Goal: Task Accomplishment & Management: Manage account settings

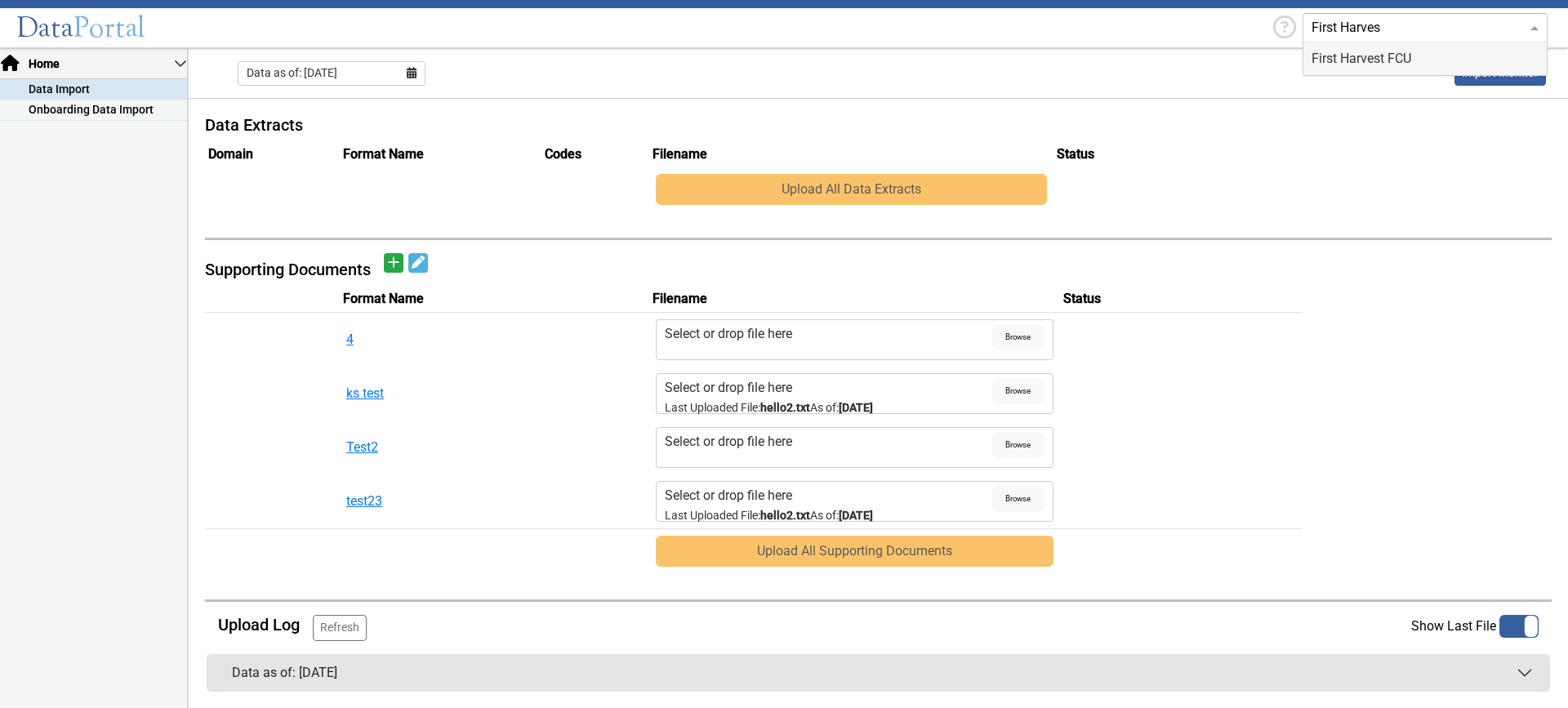
type input "First Harvest"
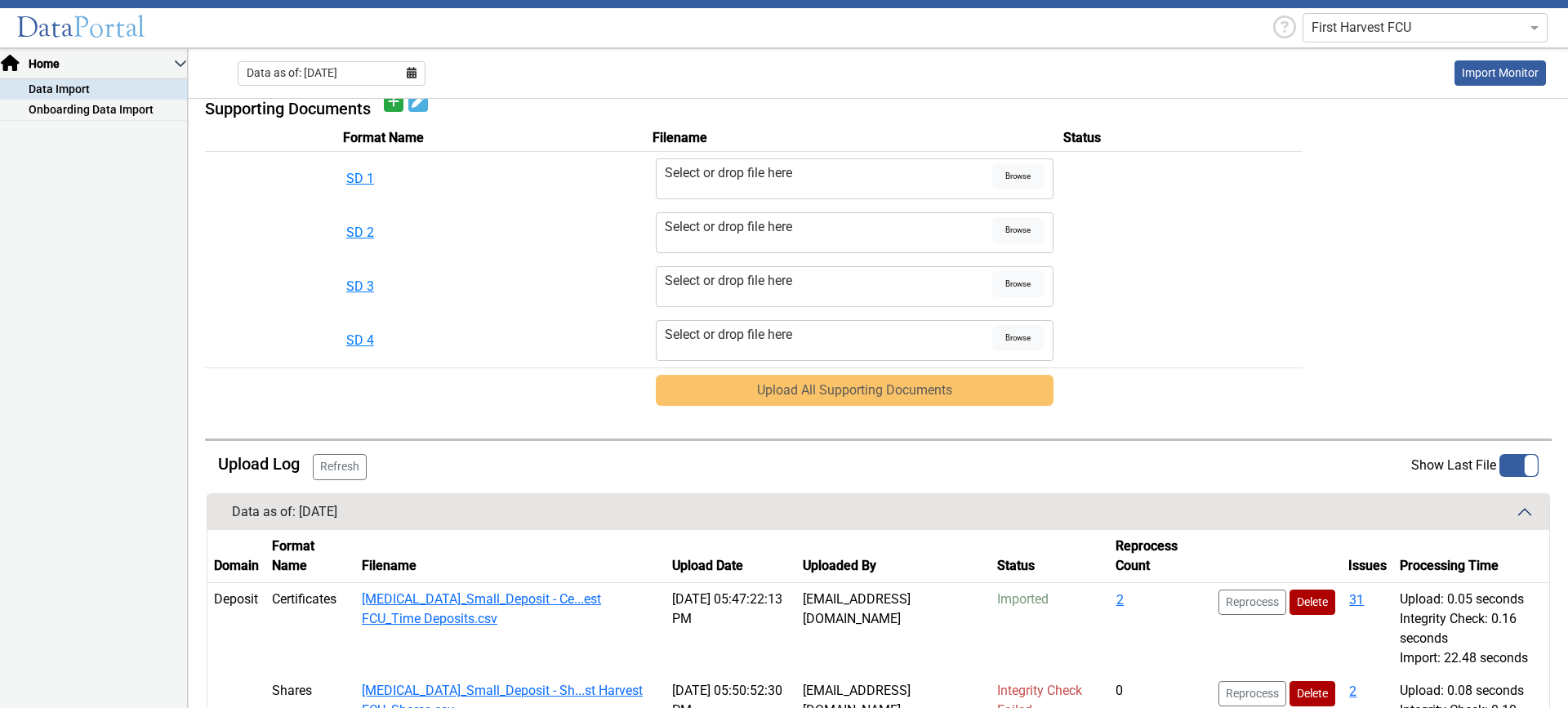
scroll to position [783, 0]
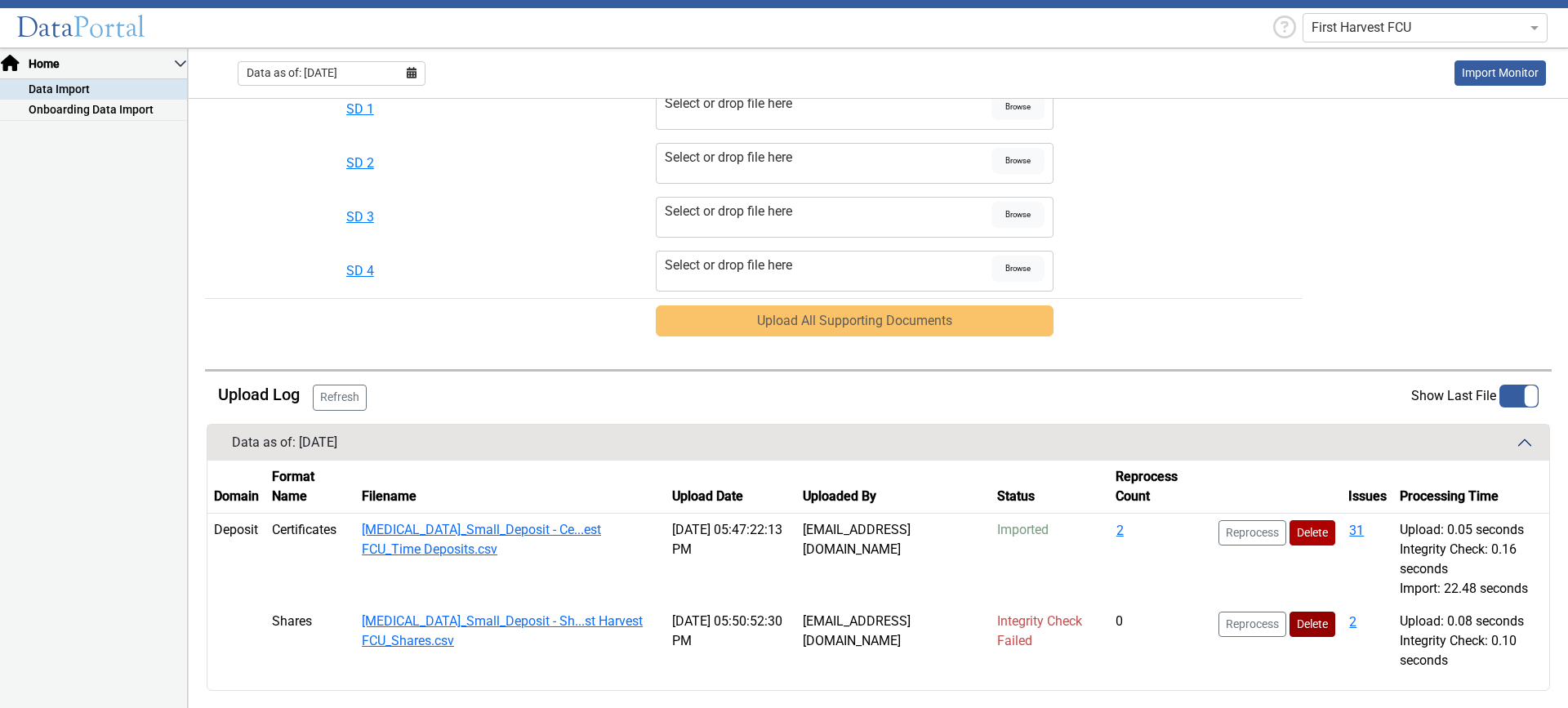
click at [1290, 624] on button "Delete" at bounding box center [1311, 624] width 46 height 25
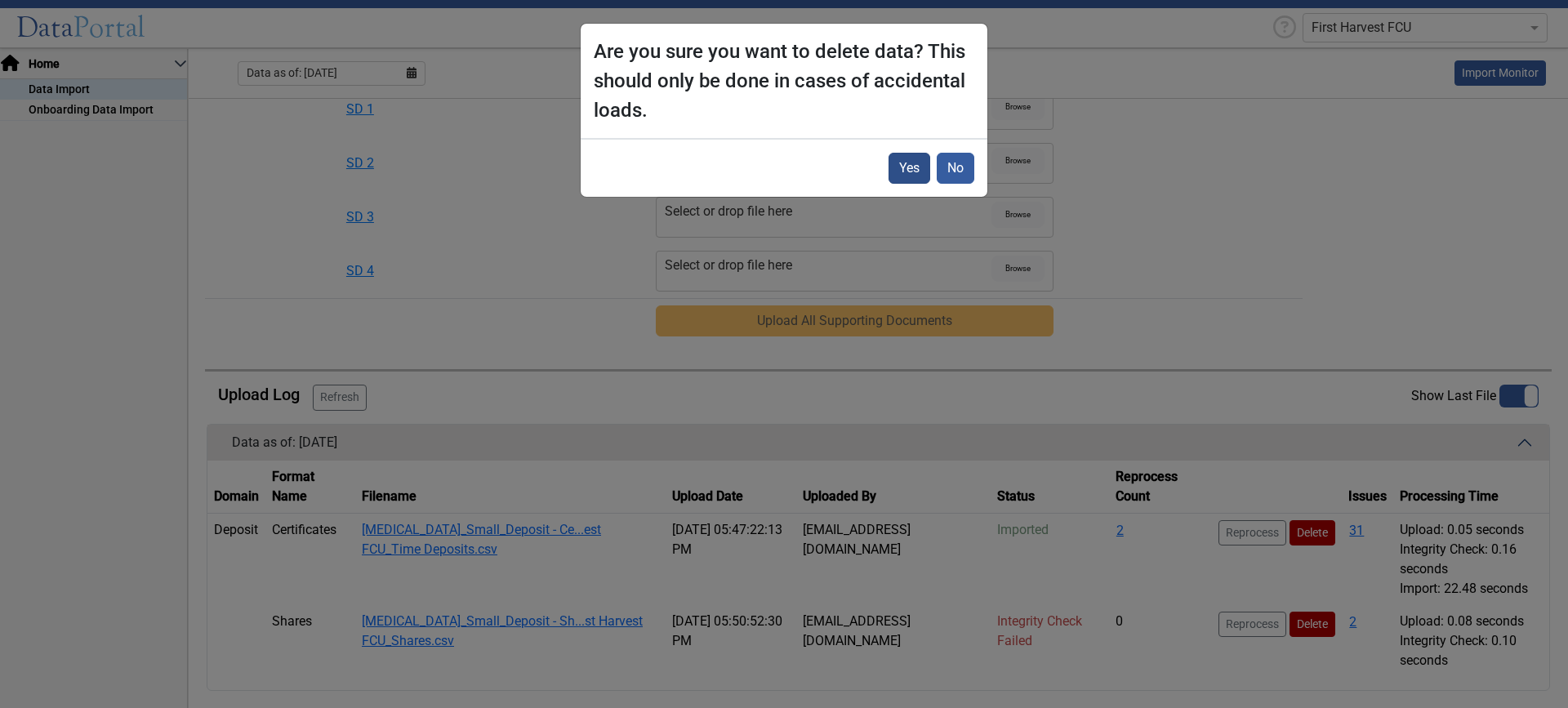
click at [921, 165] on button "Yes" at bounding box center [909, 168] width 41 height 31
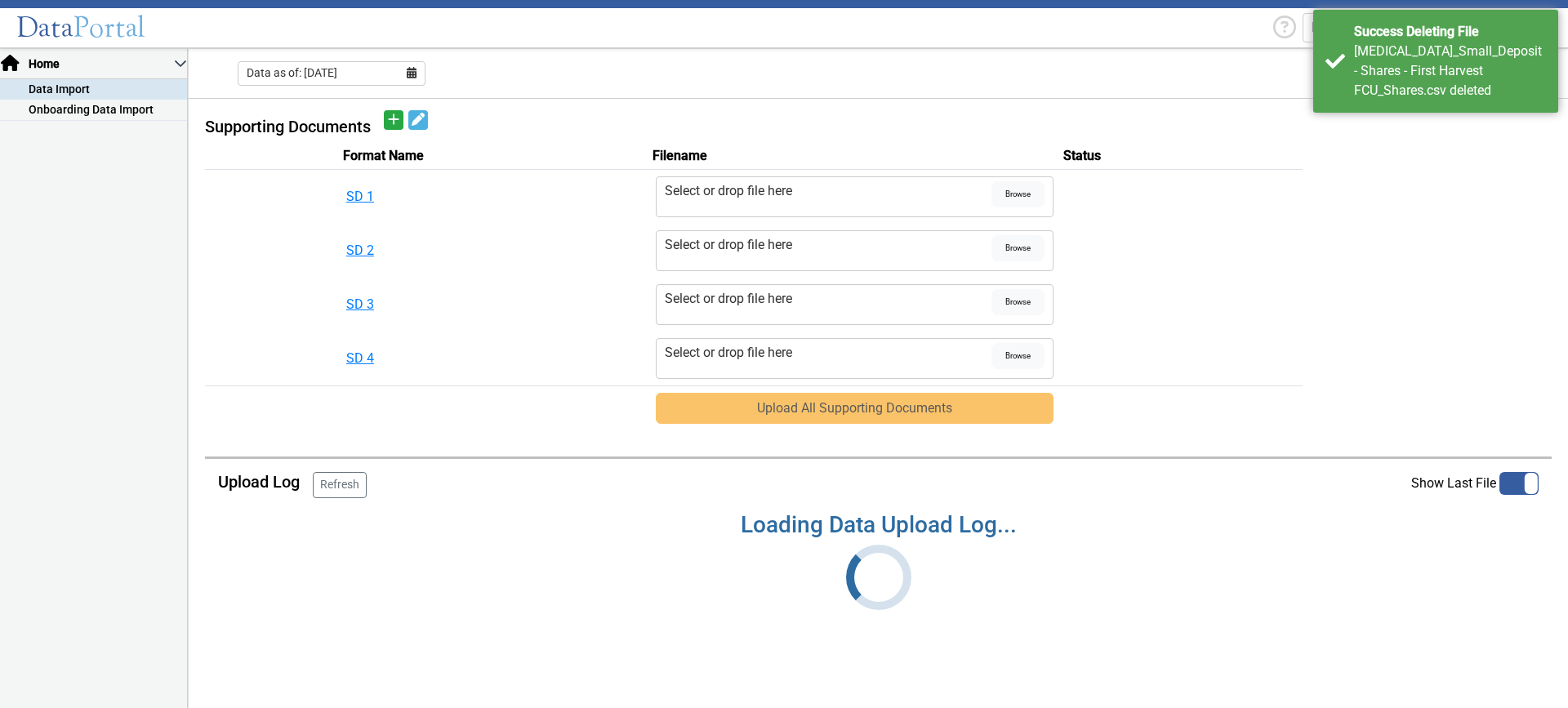
scroll to position [711, 0]
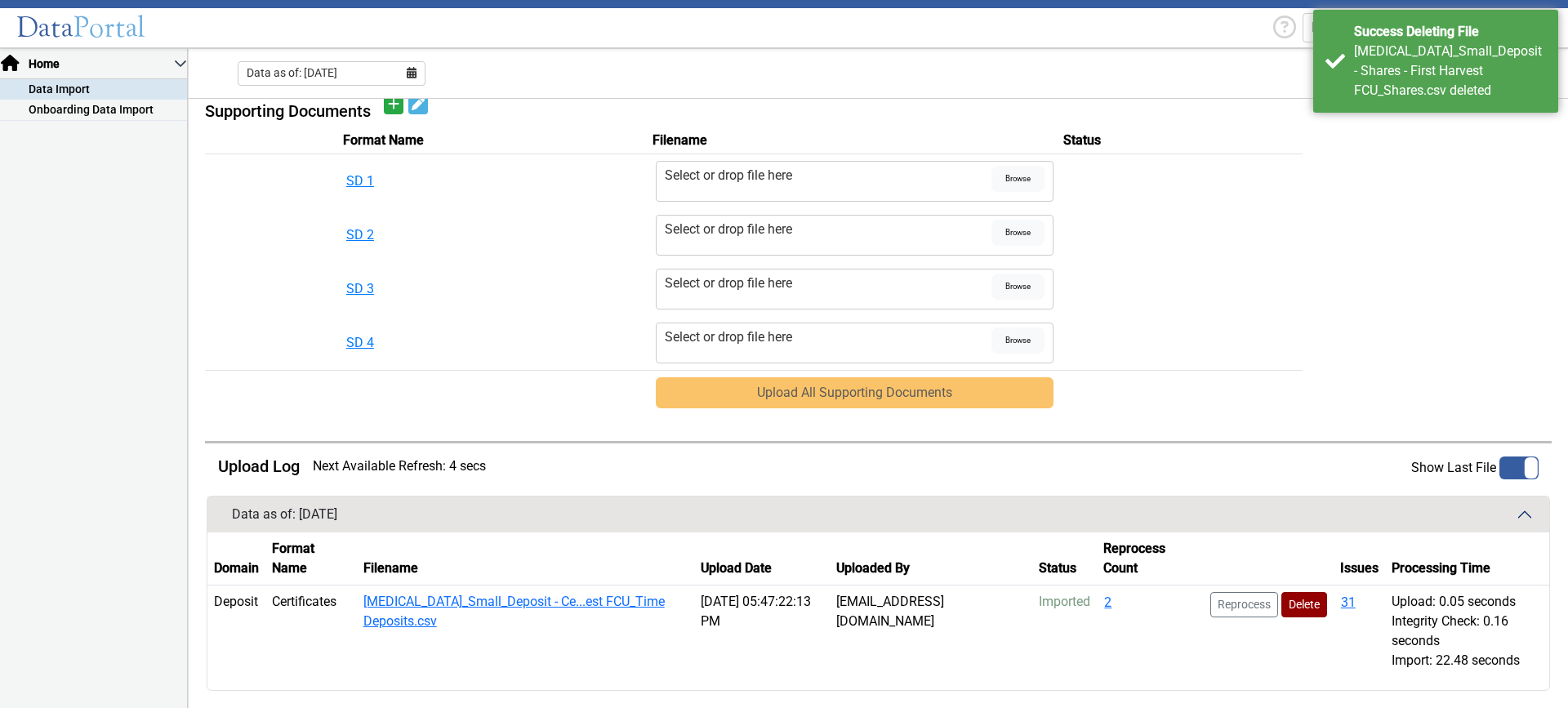
click at [1292, 605] on button "Delete" at bounding box center [1304, 604] width 46 height 25
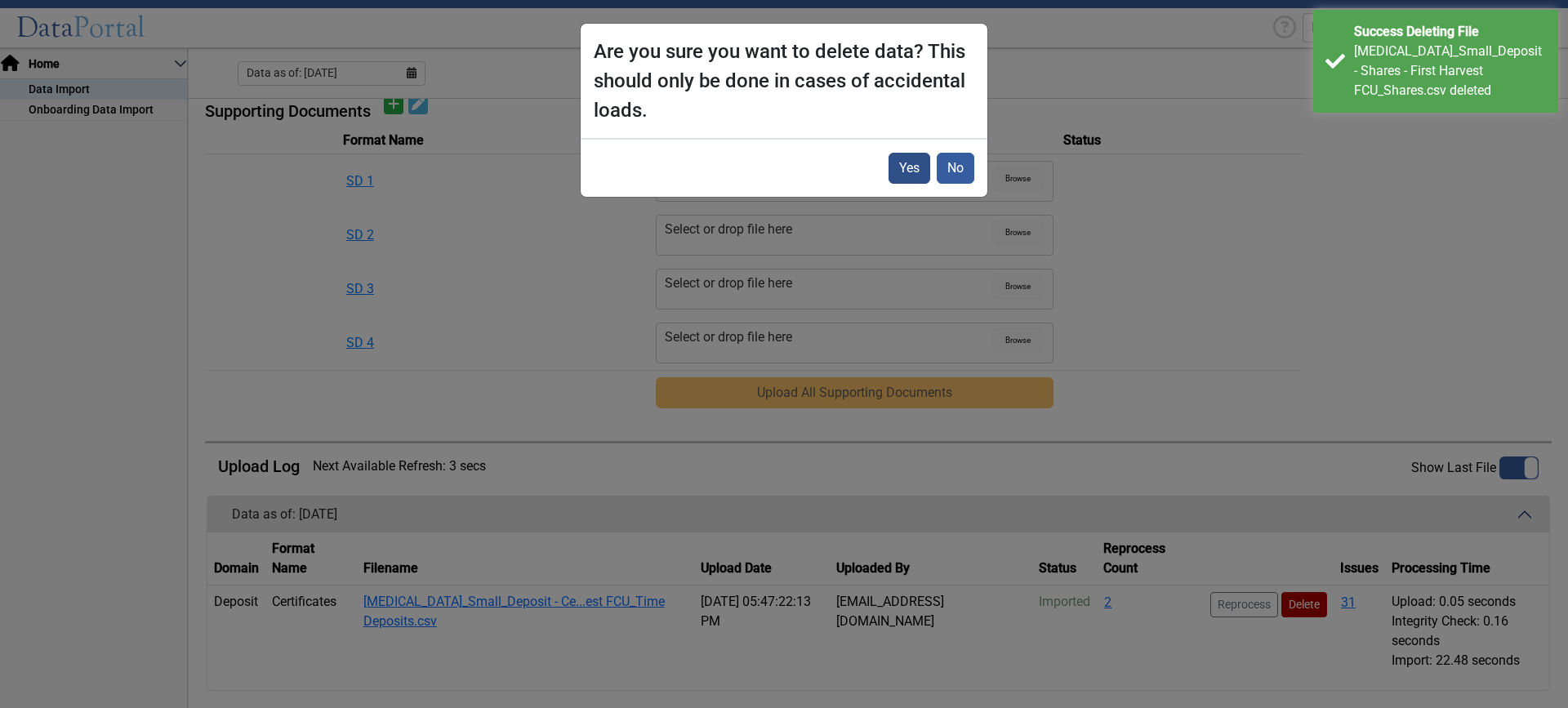
click at [908, 167] on button "Yes" at bounding box center [909, 168] width 41 height 31
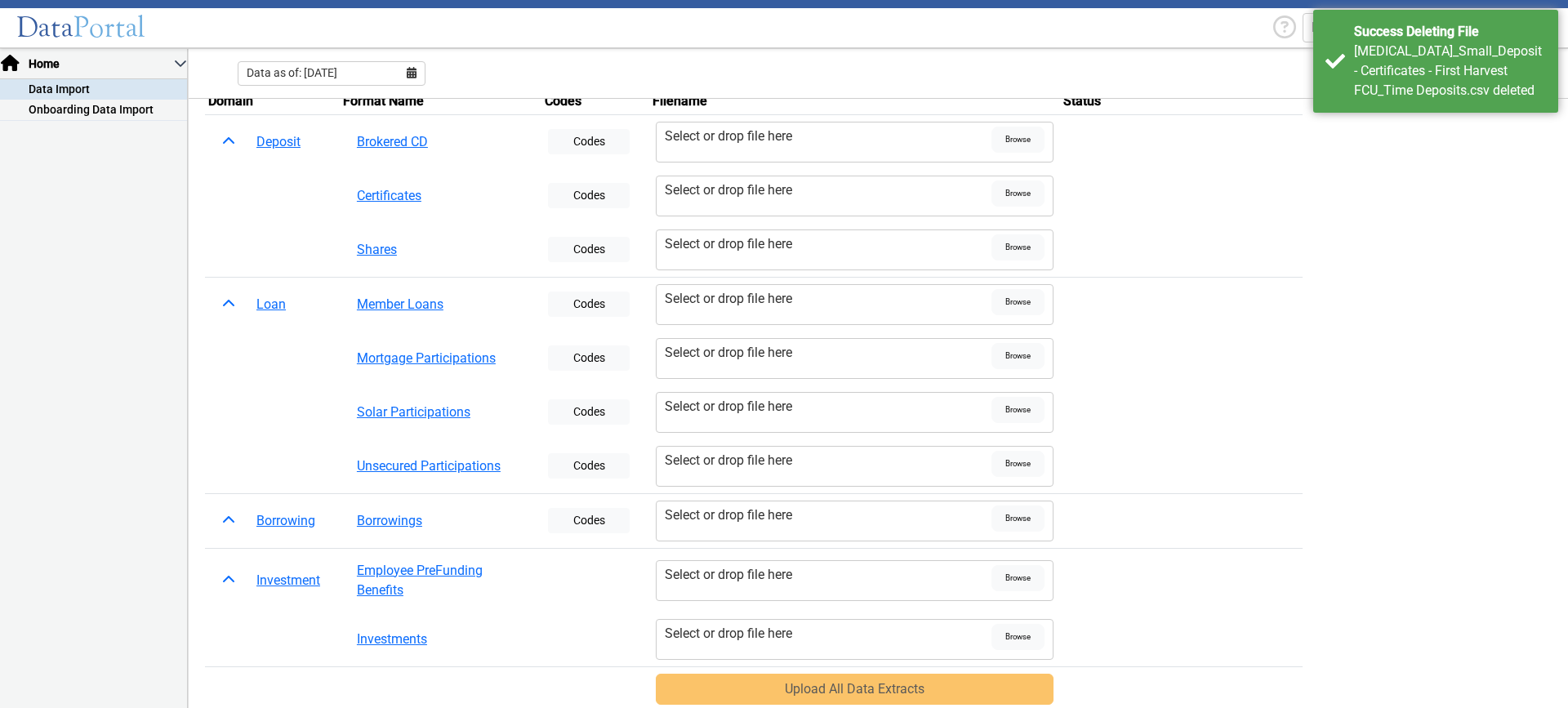
scroll to position [0, 0]
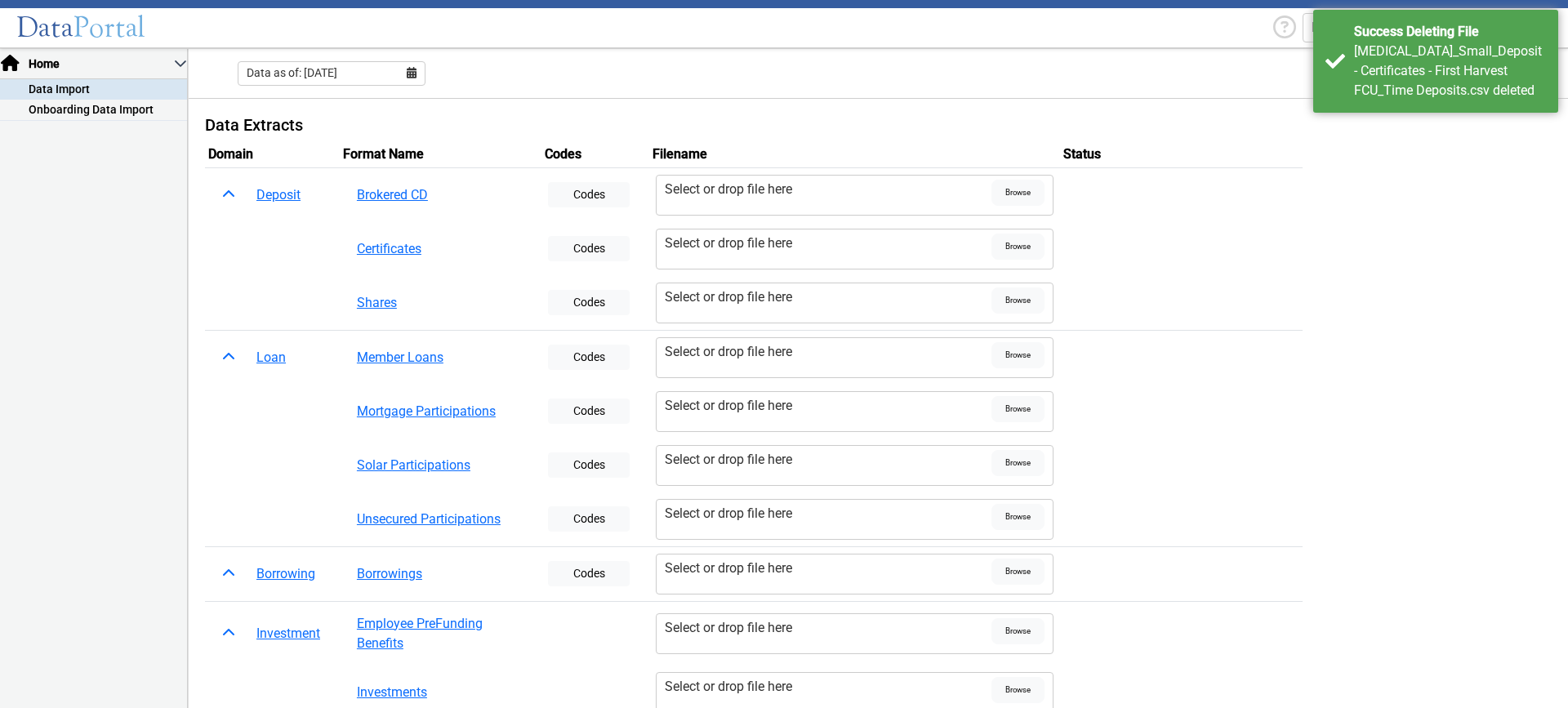
click at [1410, 183] on table "Domain Format Name Codes Filename Status Deposit Brokered CD Codes Select or dr…" at bounding box center [878, 452] width 1347 height 623
click at [1426, 87] on div "[MEDICAL_DATA]_Small_Deposit - Certificates - First Harvest FCU_Time Deposits.c…" at bounding box center [1449, 71] width 192 height 59
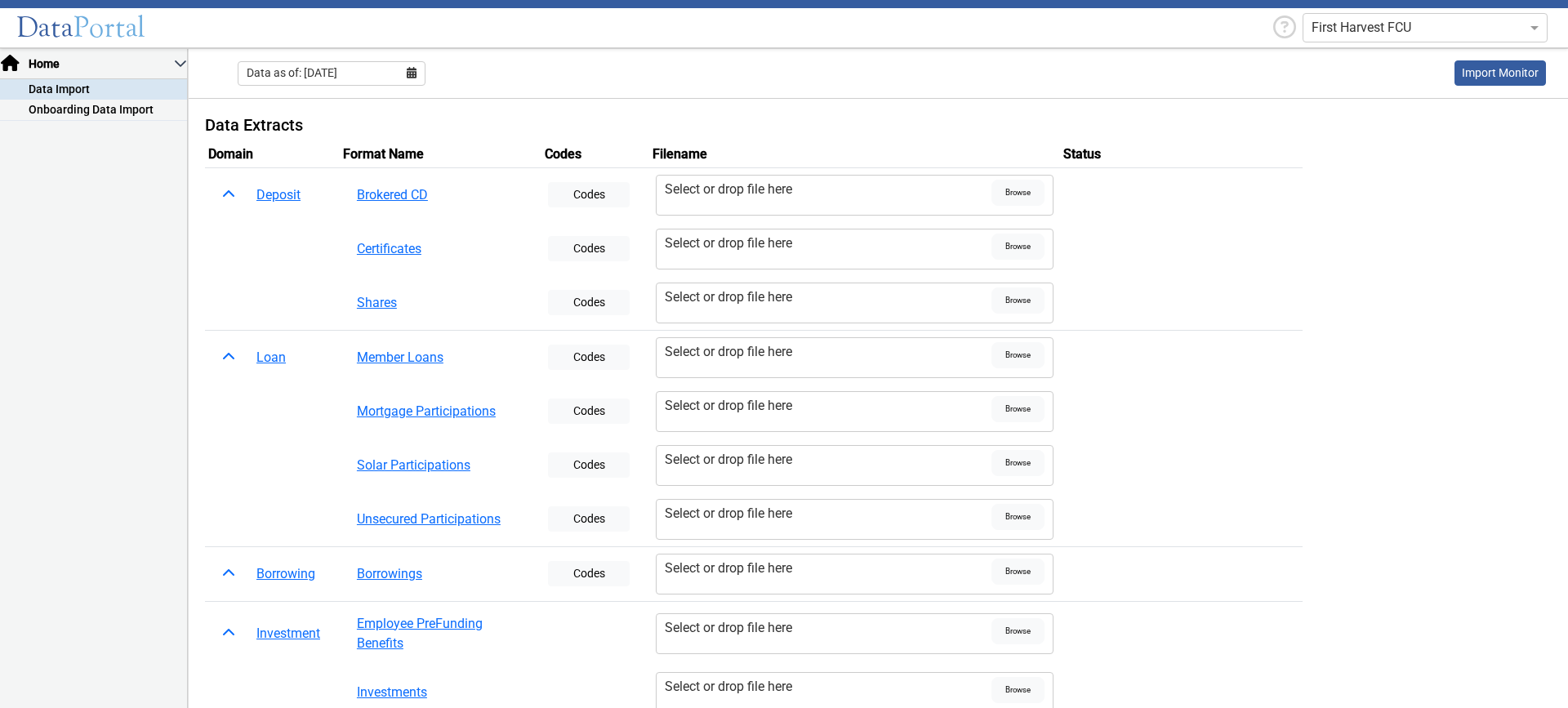
click at [1388, 115] on h5 "Data Extracts" at bounding box center [878, 125] width 1347 height 20
click at [1489, 26] on input "text" at bounding box center [1409, 28] width 195 height 20
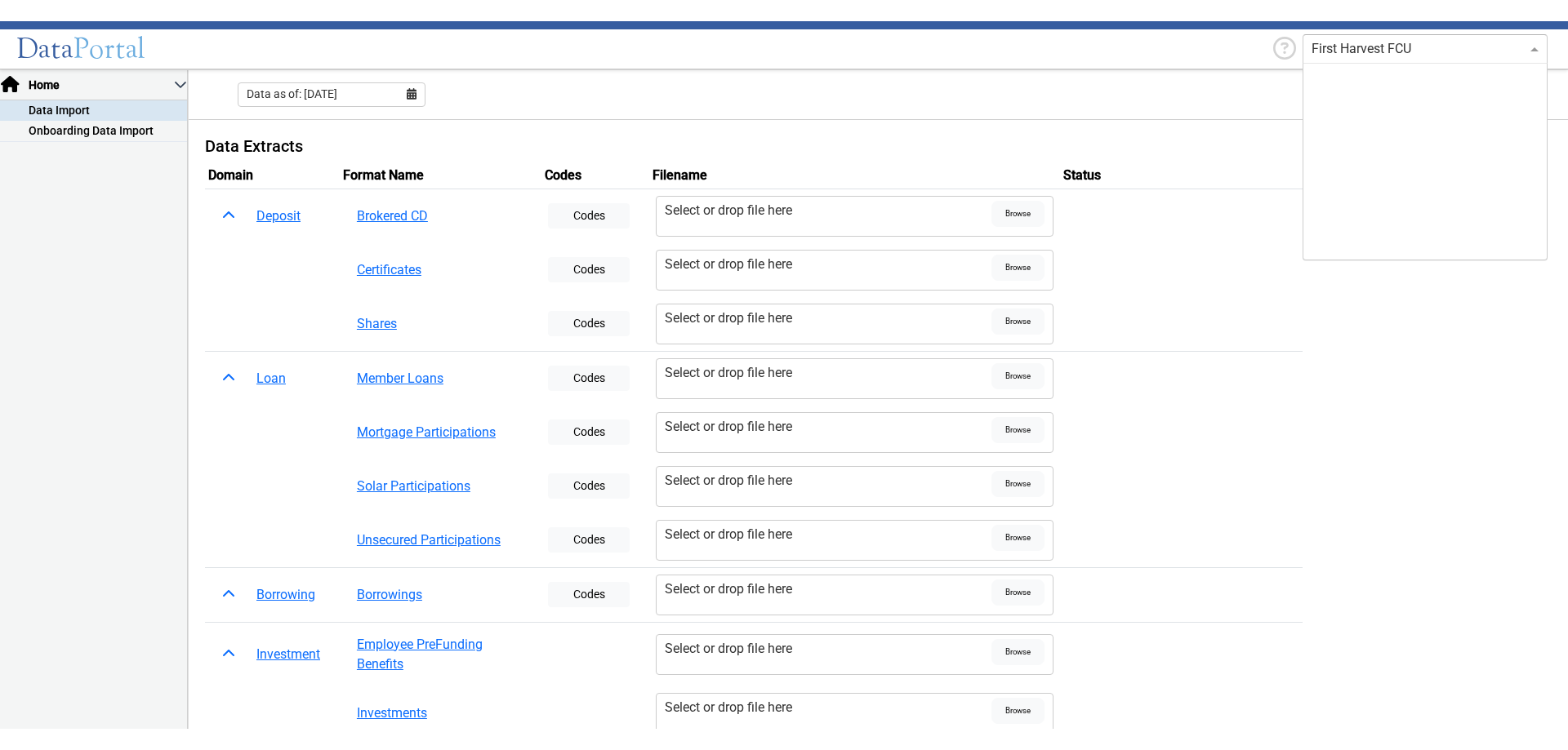
scroll to position [4735, 0]
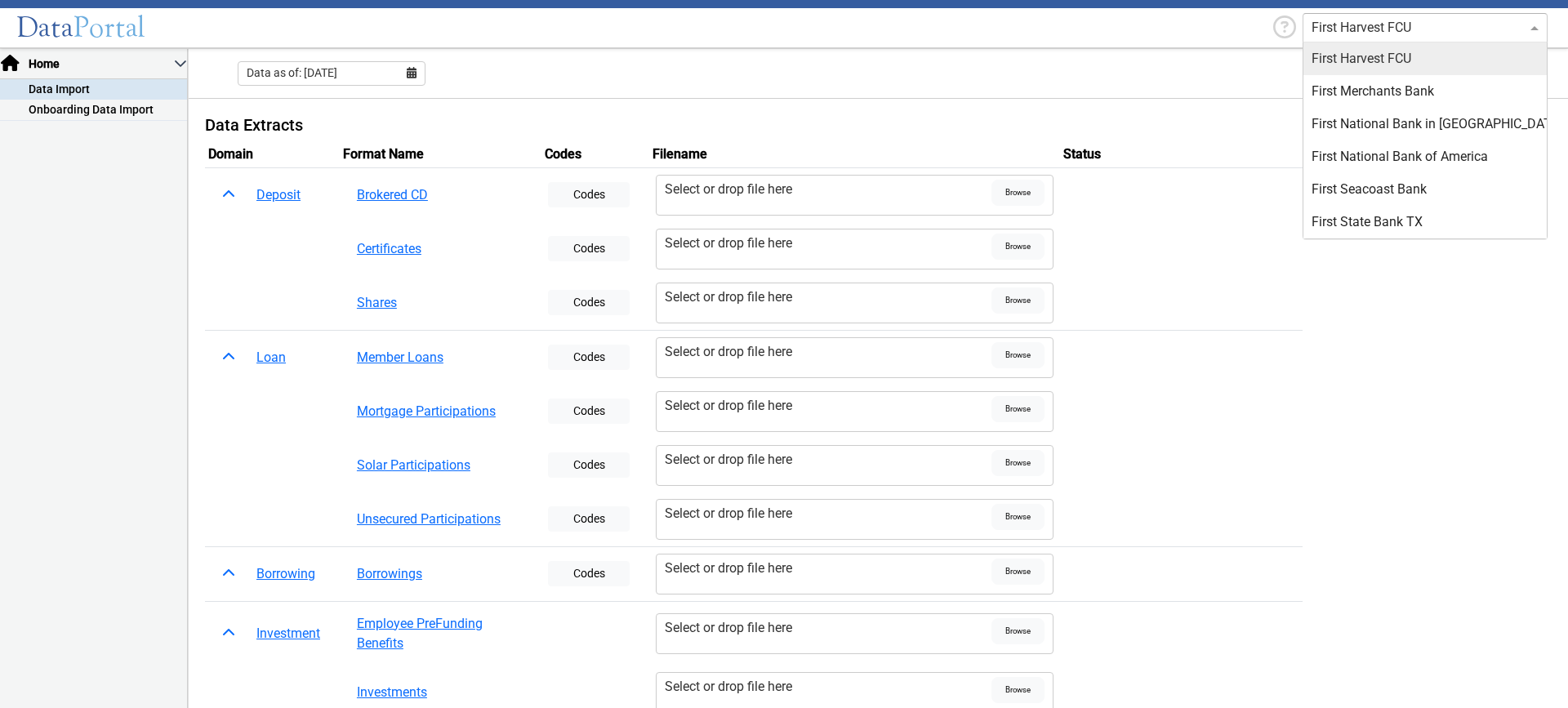
click at [1489, 26] on input "text" at bounding box center [1409, 28] width 195 height 20
click at [1215, 24] on header "Data Portal First Harvest FCU First Bank-NC First Choice Financial FCU First Ci…" at bounding box center [784, 24] width 1568 height 48
